Goal: Information Seeking & Learning: Learn about a topic

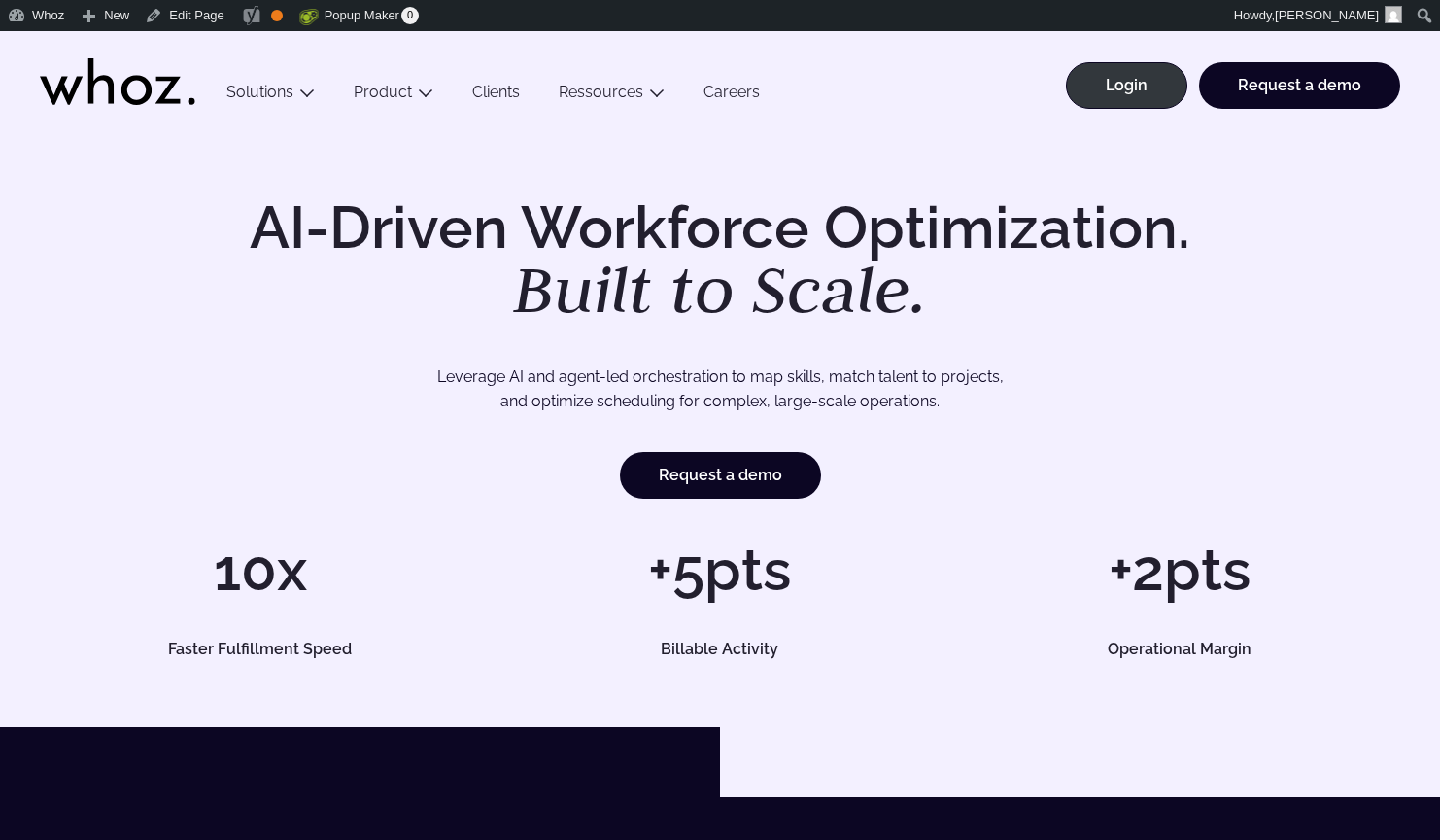
click at [498, 96] on link "Clients" at bounding box center [496, 95] width 86 height 26
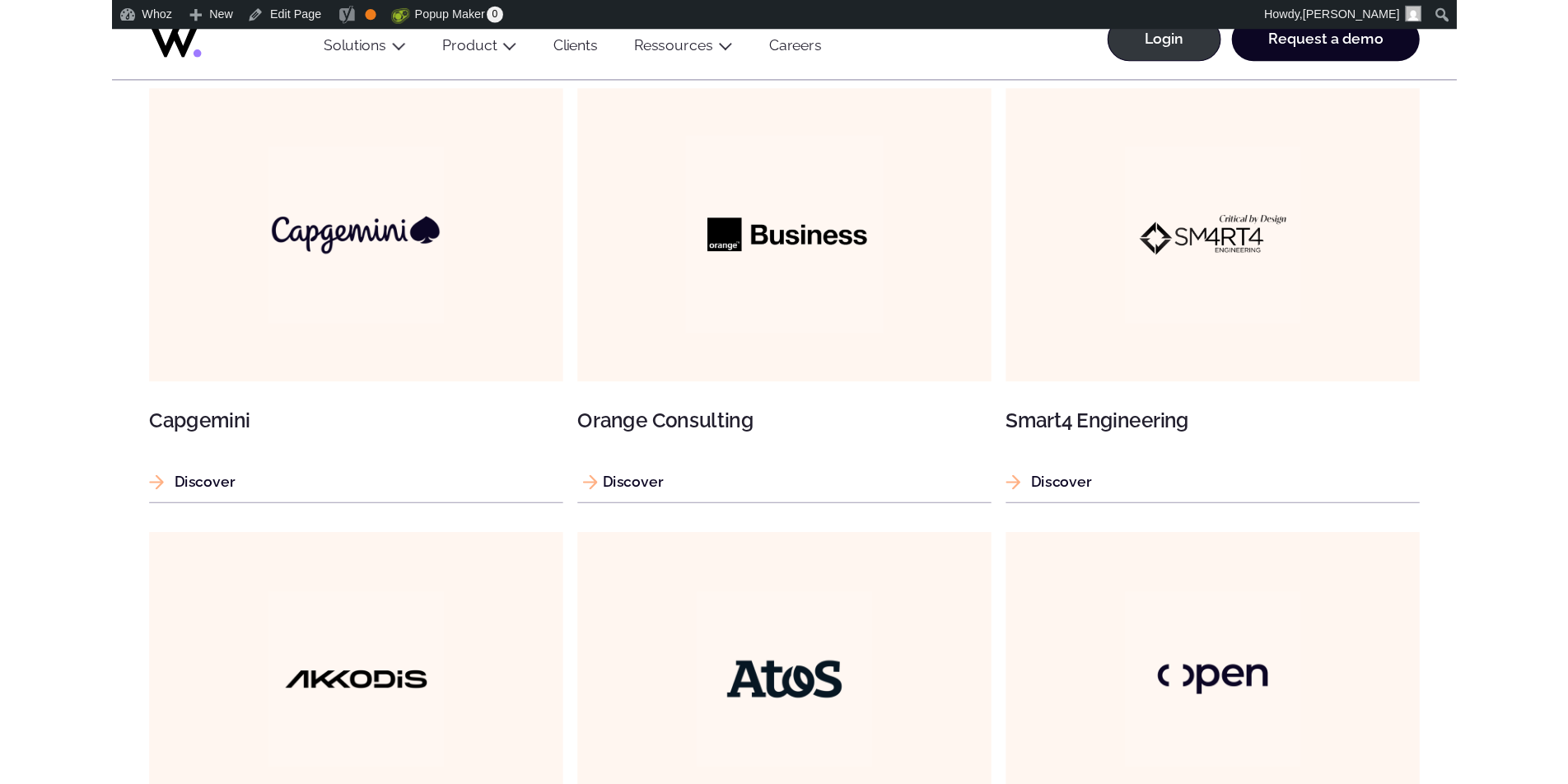
scroll to position [969, 0]
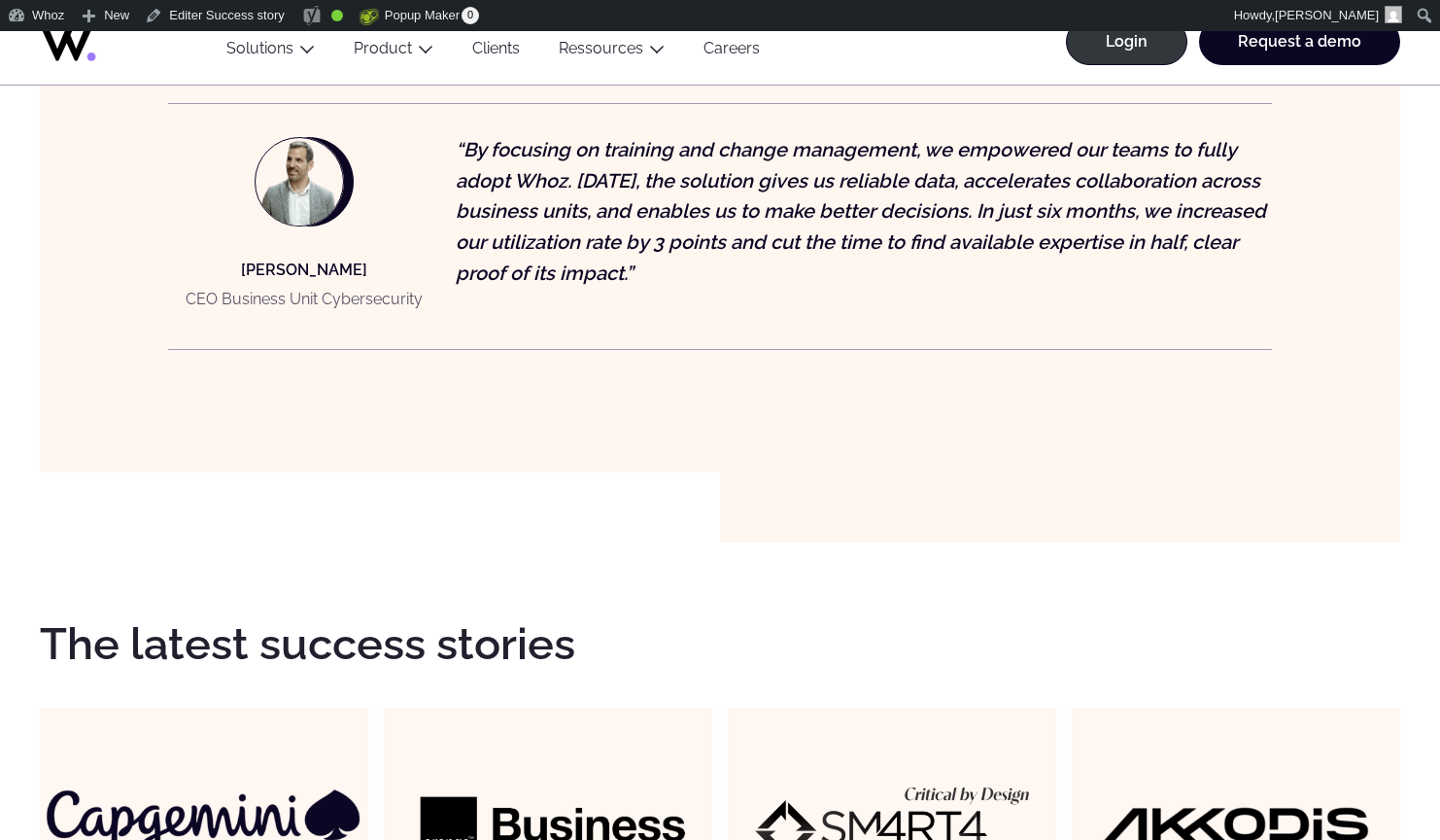
scroll to position [2220, 0]
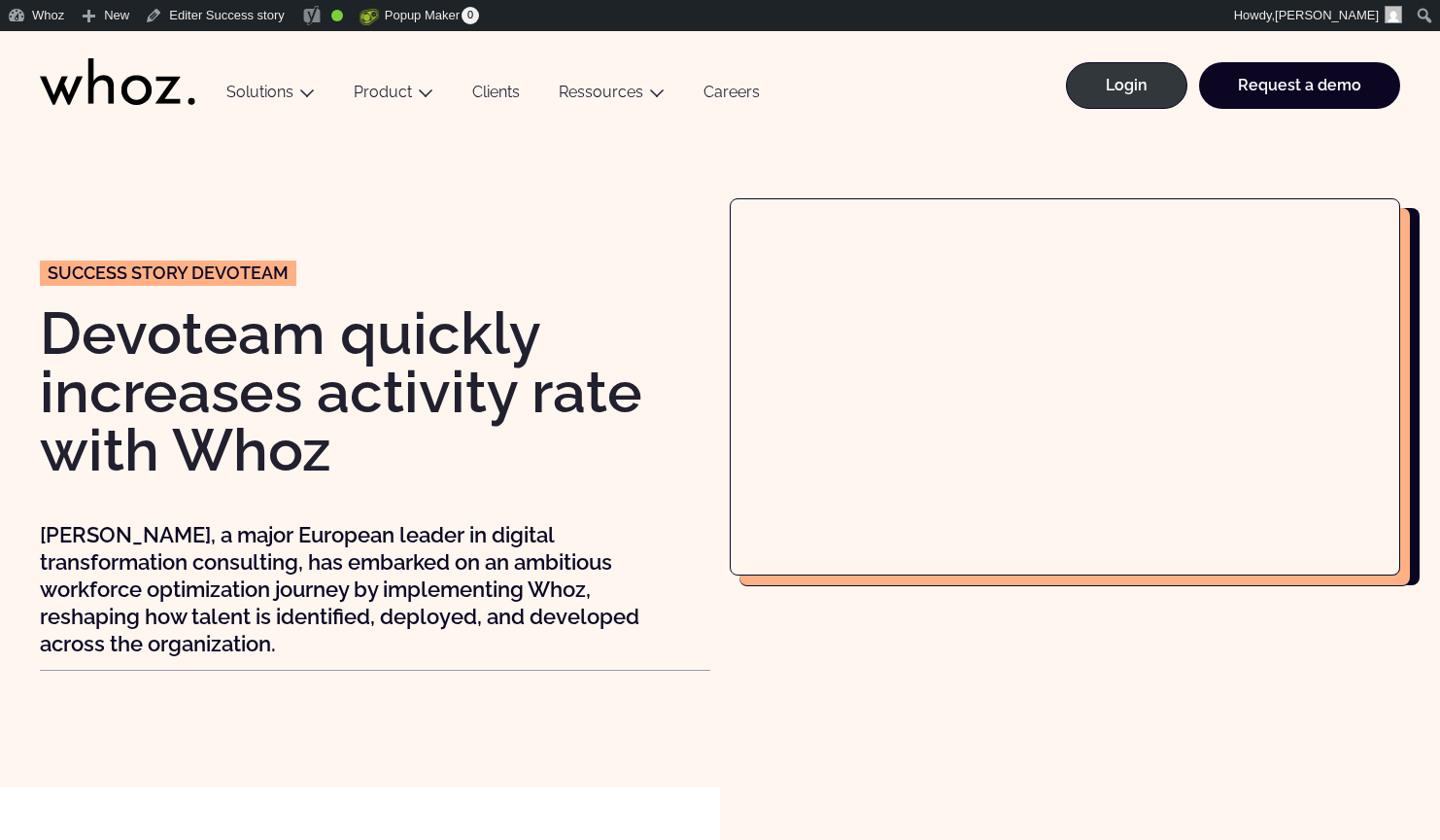
click at [692, 682] on div "Success story Devoteam Devoteam quickly increases activity rate with Whoz Devot…" at bounding box center [720, 457] width 1363 height 519
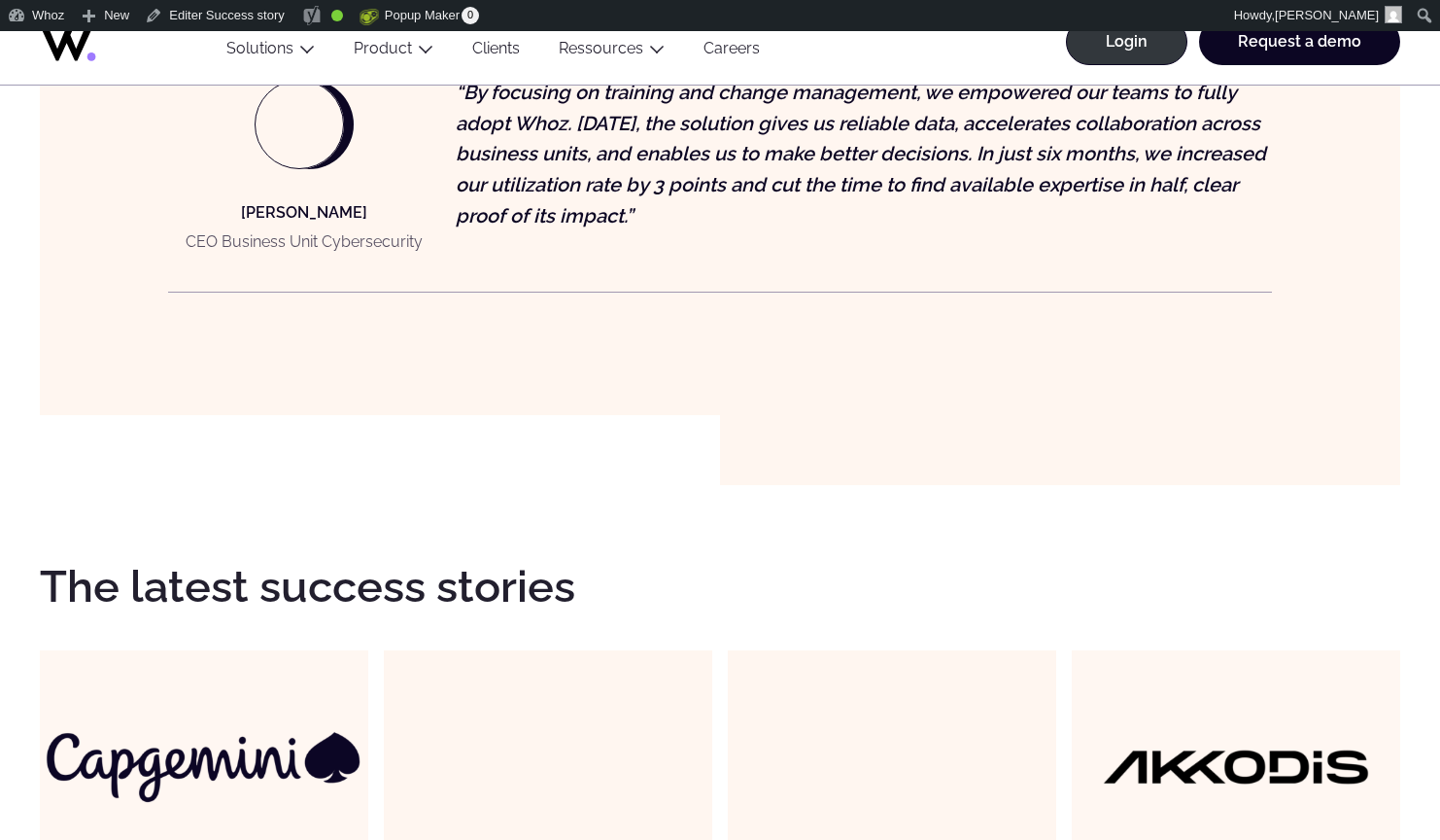
scroll to position [2160, 0]
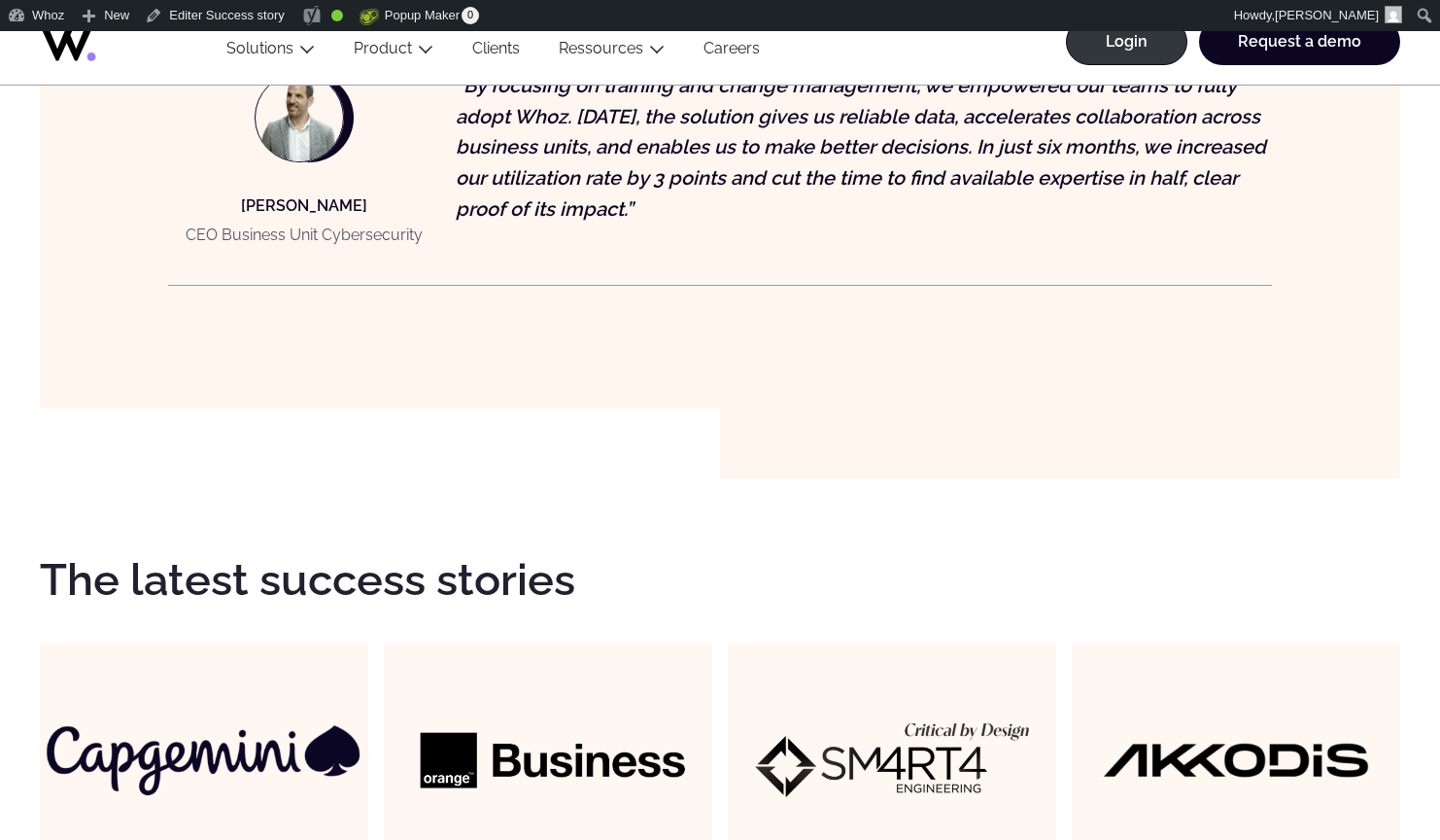
click at [289, 763] on img at bounding box center [204, 759] width 328 height 328
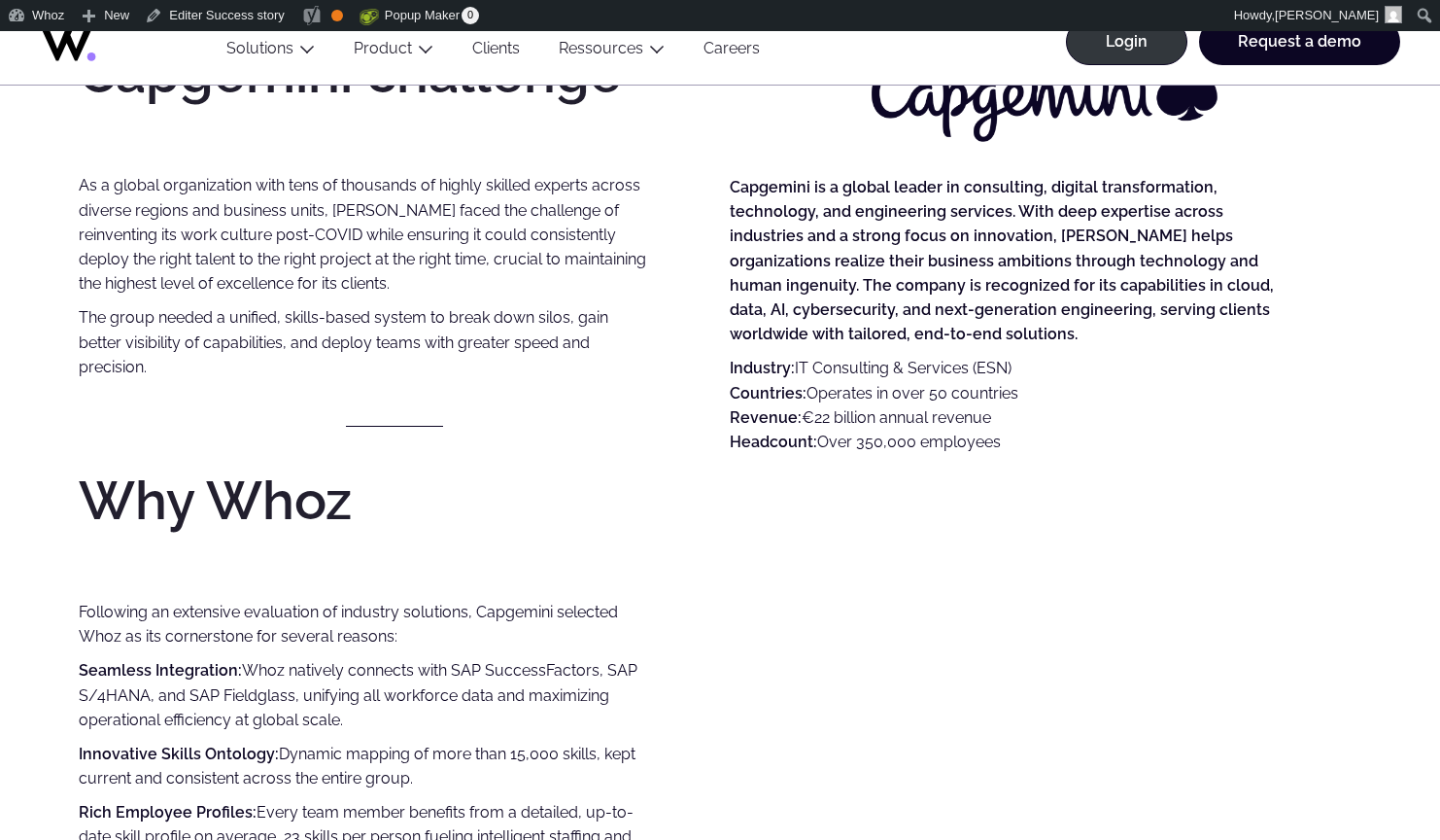
scroll to position [39, 0]
